Goal: Book appointment/travel/reservation

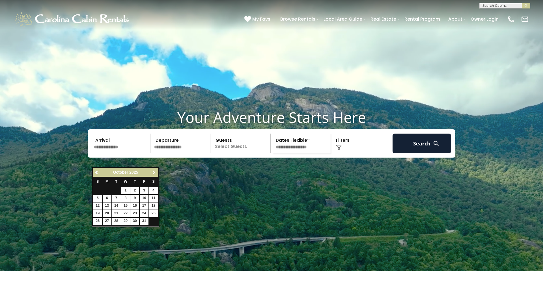
click at [156, 172] on span "Next" at bounding box center [154, 173] width 5 height 5
click at [155, 172] on span "Next" at bounding box center [154, 173] width 5 height 5
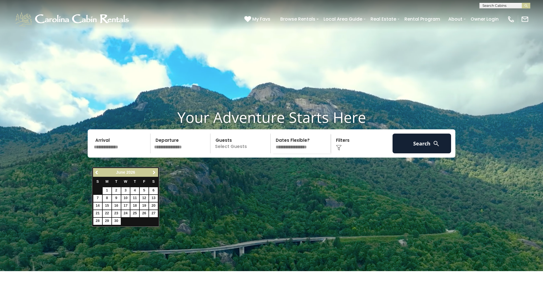
click at [155, 172] on span "Next" at bounding box center [154, 173] width 5 height 5
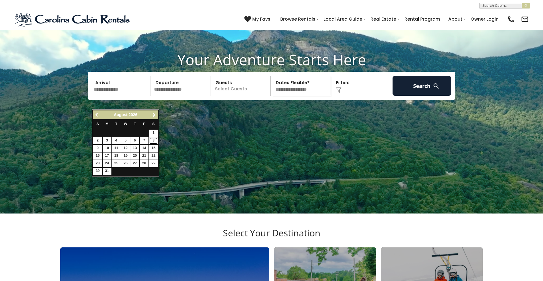
click at [151, 140] on link "8" at bounding box center [153, 140] width 9 height 7
type input "******"
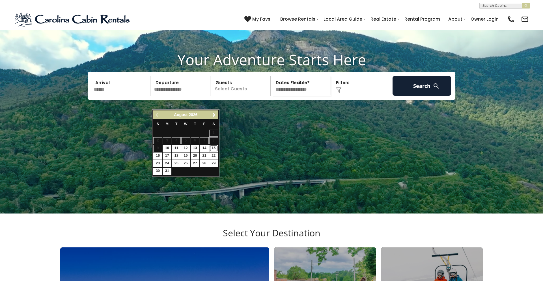
click at [215, 147] on link "15" at bounding box center [213, 148] width 9 height 7
type input "*******"
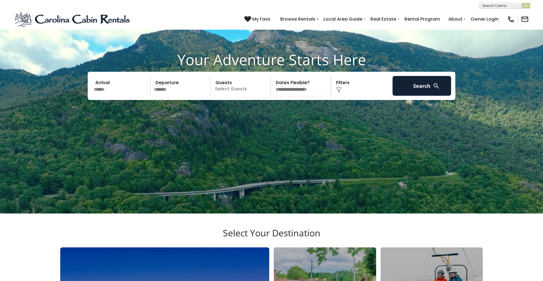
click at [236, 96] on p "Select Guests" at bounding box center [241, 86] width 58 height 20
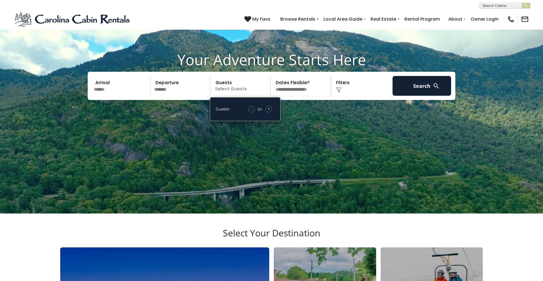
click at [269, 112] on span "+" at bounding box center [269, 109] width 2 height 6
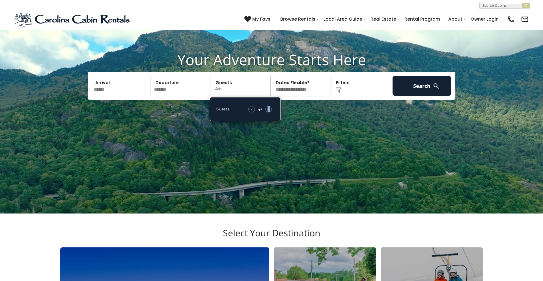
click at [269, 112] on span "+" at bounding box center [269, 109] width 2 height 6
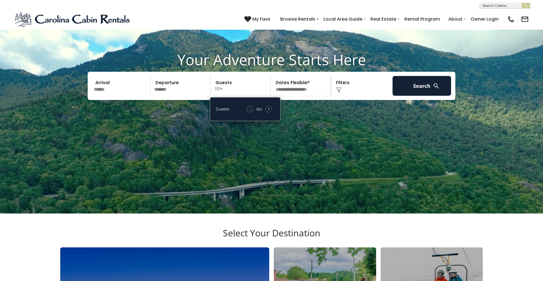
click at [269, 112] on span "+" at bounding box center [269, 109] width 2 height 6
click at [268, 112] on span "+" at bounding box center [269, 109] width 2 height 6
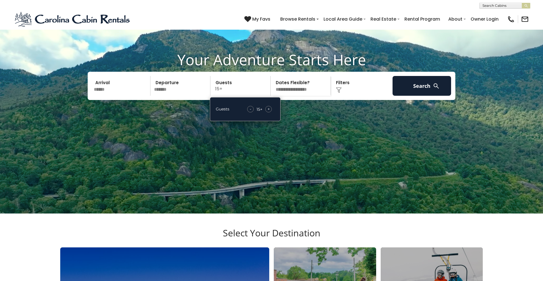
select select "*"
click option "**********" at bounding box center [0, 0] width 0 height 0
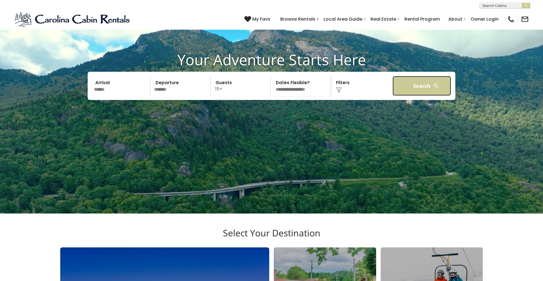
click at [429, 96] on button "Search" at bounding box center [422, 86] width 59 height 20
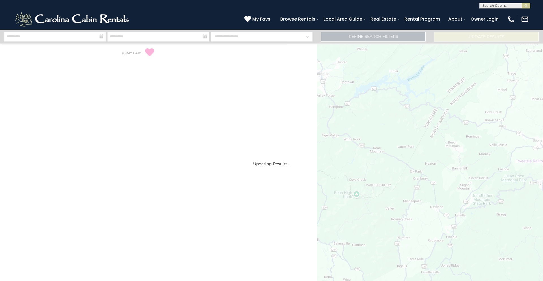
select select "*"
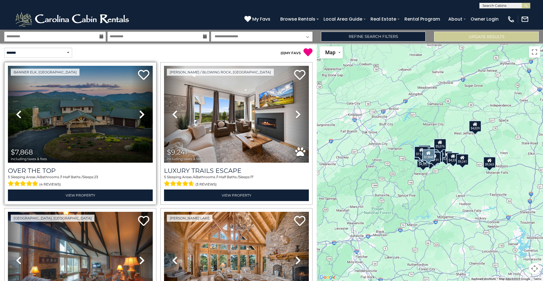
click at [141, 112] on icon at bounding box center [142, 114] width 6 height 9
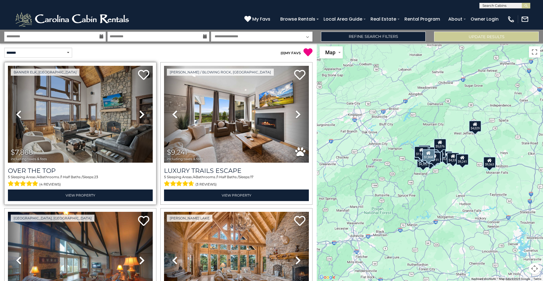
click at [141, 112] on icon at bounding box center [142, 114] width 6 height 9
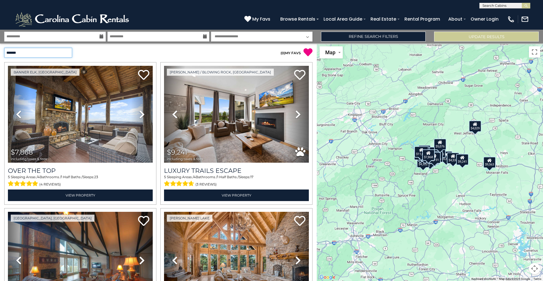
click at [4, 48] on select "**********" at bounding box center [38, 53] width 68 height 10
select select "*********"
click option "**********" at bounding box center [0, 0] width 0 height 0
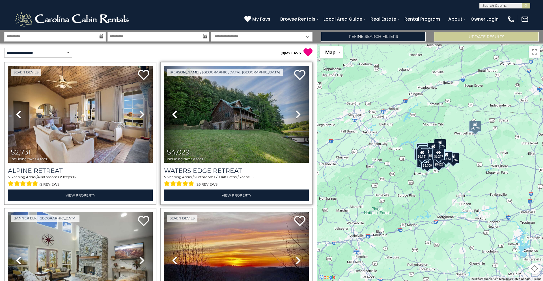
click at [298, 114] on icon at bounding box center [298, 114] width 6 height 9
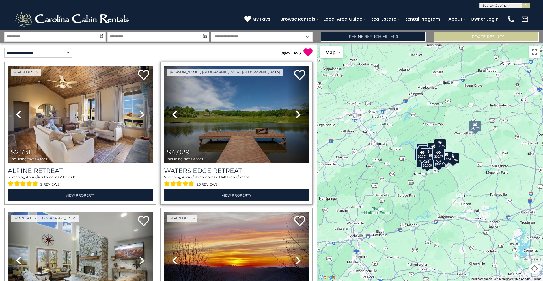
click at [298, 114] on icon at bounding box center [298, 114] width 6 height 9
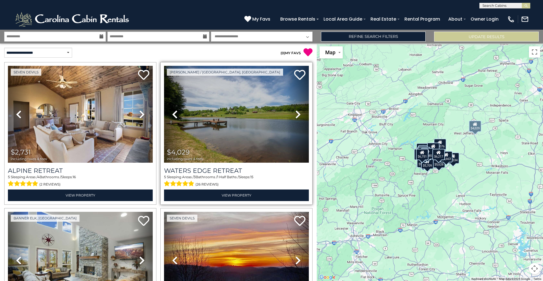
click at [298, 114] on icon at bounding box center [298, 114] width 6 height 9
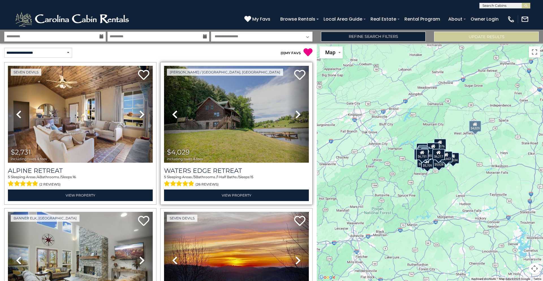
click at [298, 114] on icon at bounding box center [298, 114] width 6 height 9
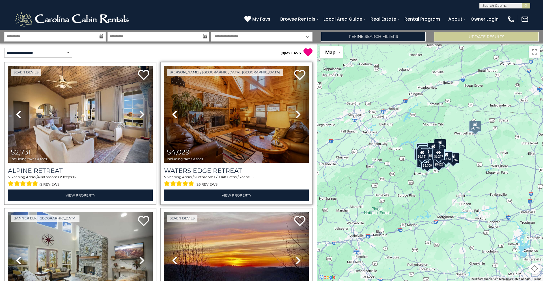
click at [298, 114] on icon at bounding box center [298, 114] width 6 height 9
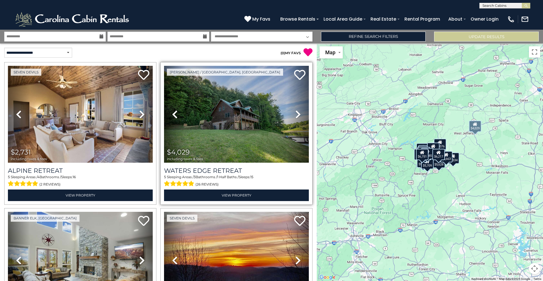
click at [298, 114] on icon at bounding box center [298, 114] width 6 height 9
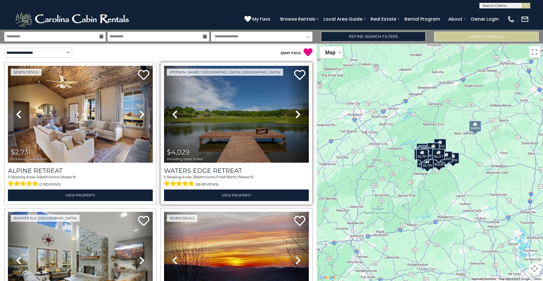
click at [298, 114] on icon at bounding box center [298, 114] width 6 height 9
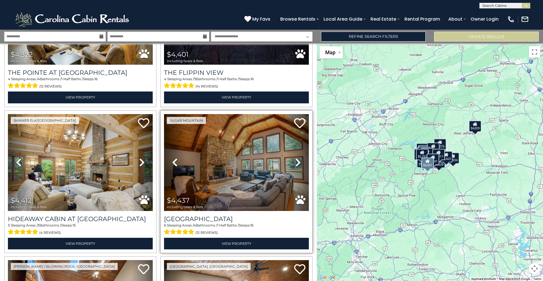
scroll to position [305, 0]
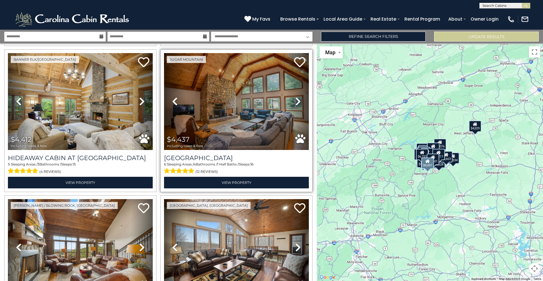
click at [296, 101] on icon at bounding box center [298, 101] width 6 height 9
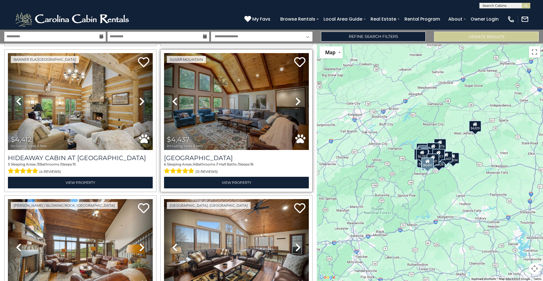
click at [296, 101] on icon at bounding box center [298, 101] width 6 height 9
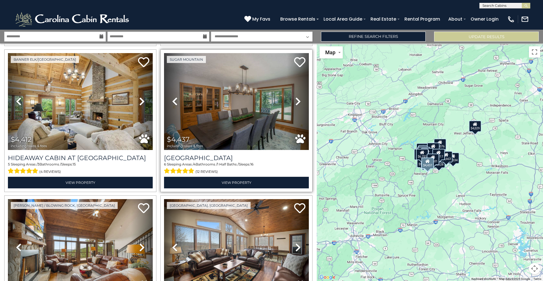
click at [296, 101] on icon at bounding box center [298, 101] width 6 height 9
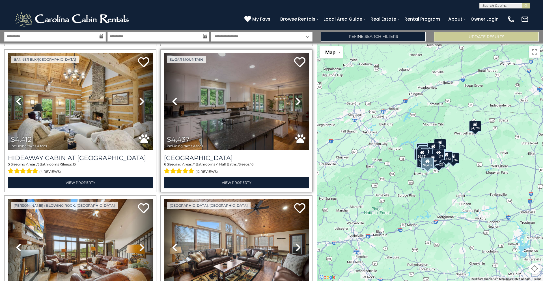
click at [296, 101] on icon at bounding box center [298, 101] width 6 height 9
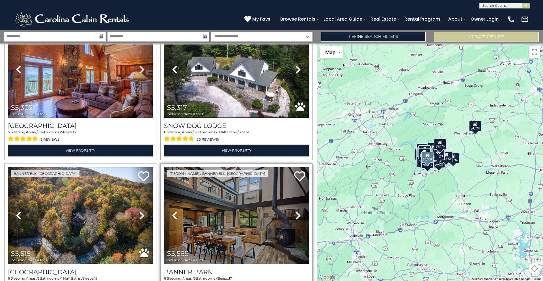
scroll to position [1039, 0]
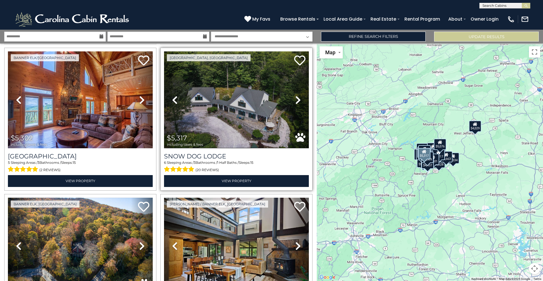
click at [298, 100] on icon at bounding box center [298, 100] width 6 height 9
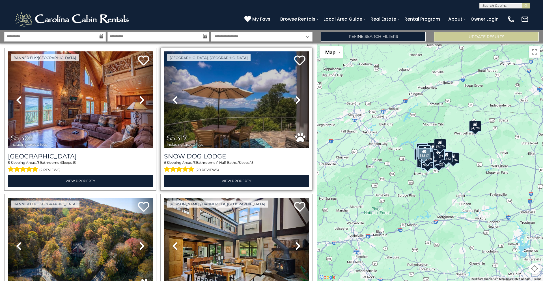
click at [298, 100] on icon at bounding box center [298, 100] width 6 height 9
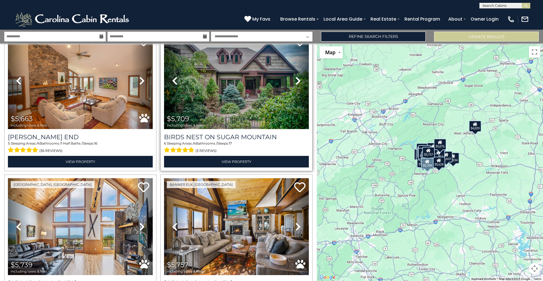
scroll to position [1466, 0]
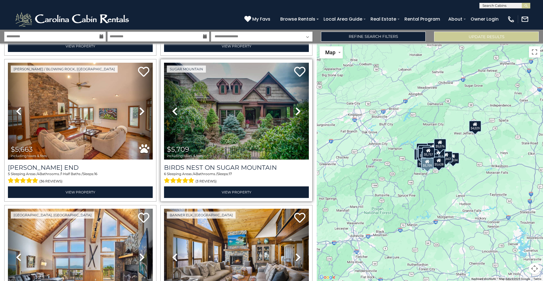
click at [299, 111] on icon at bounding box center [298, 111] width 6 height 9
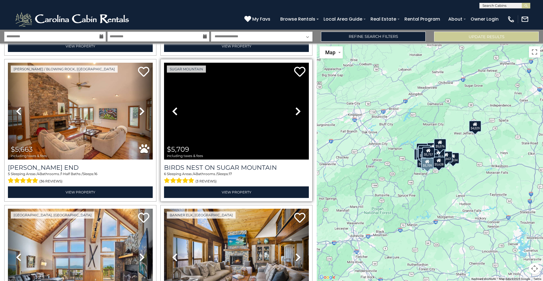
click at [299, 111] on icon at bounding box center [298, 111] width 6 height 9
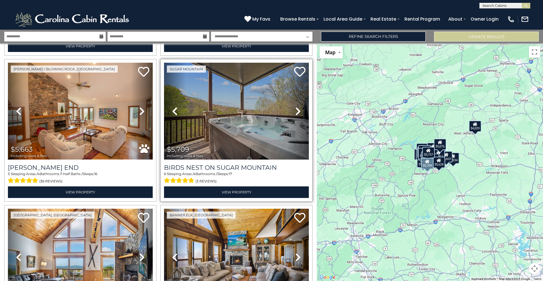
click at [299, 111] on icon at bounding box center [298, 111] width 6 height 9
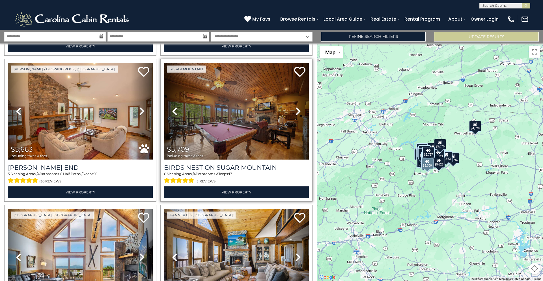
click at [299, 111] on icon at bounding box center [298, 111] width 6 height 9
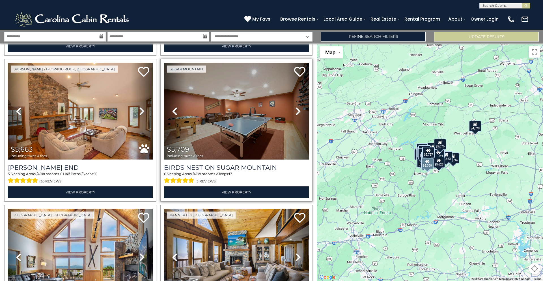
click at [299, 111] on icon at bounding box center [298, 111] width 6 height 9
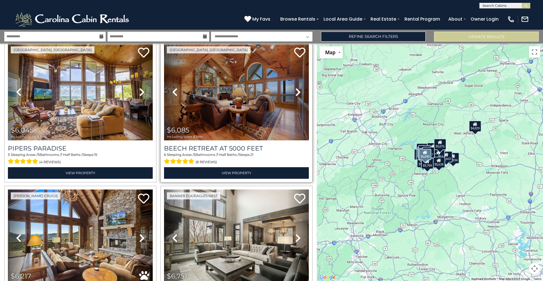
scroll to position [1955, 0]
